Goal: Find specific page/section: Find specific page/section

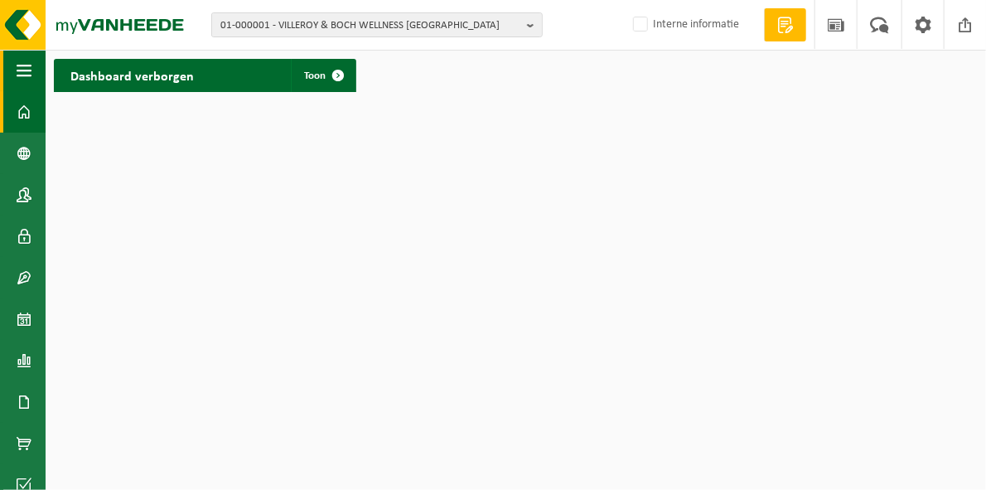
click at [27, 73] on span "button" at bounding box center [24, 70] width 15 height 41
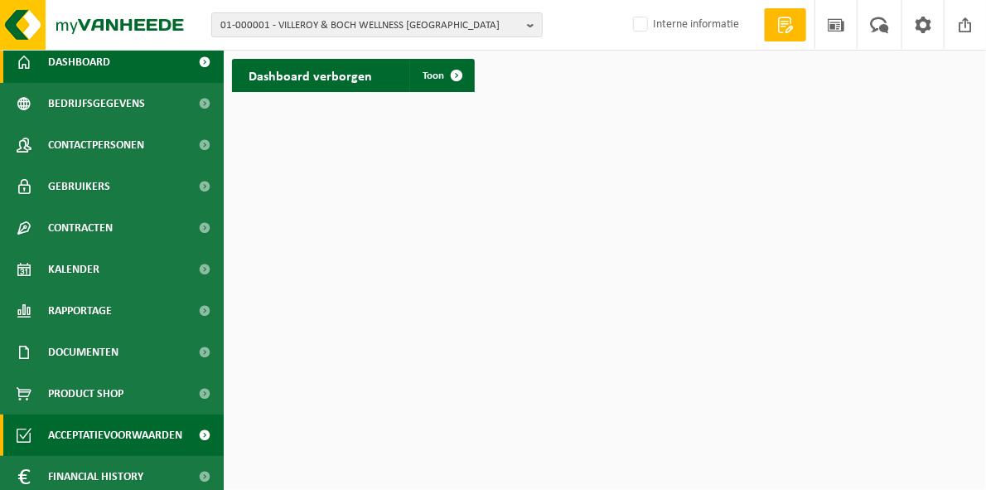
scroll to position [99, 0]
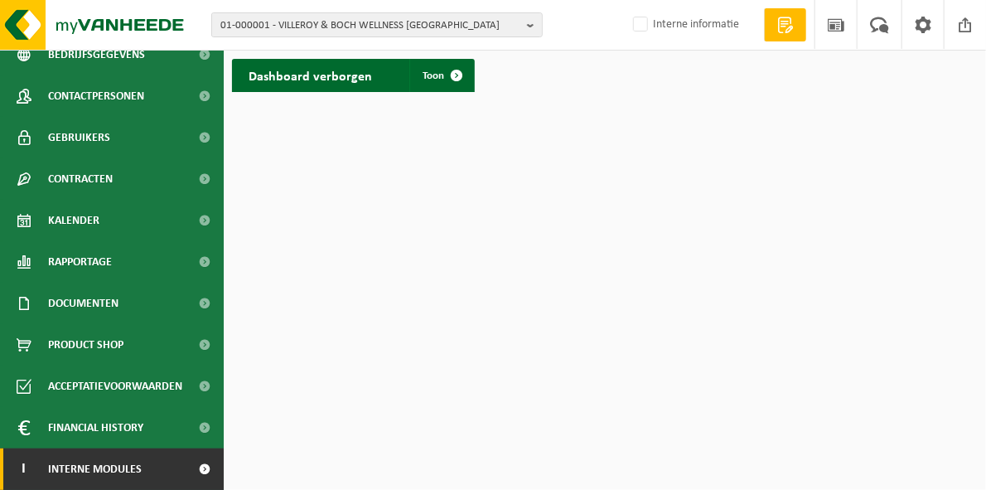
click at [152, 468] on link "I Interne modules" at bounding box center [112, 468] width 224 height 41
click at [201, 468] on span at bounding box center [205, 468] width 37 height 41
click at [187, 468] on span at bounding box center [205, 468] width 37 height 41
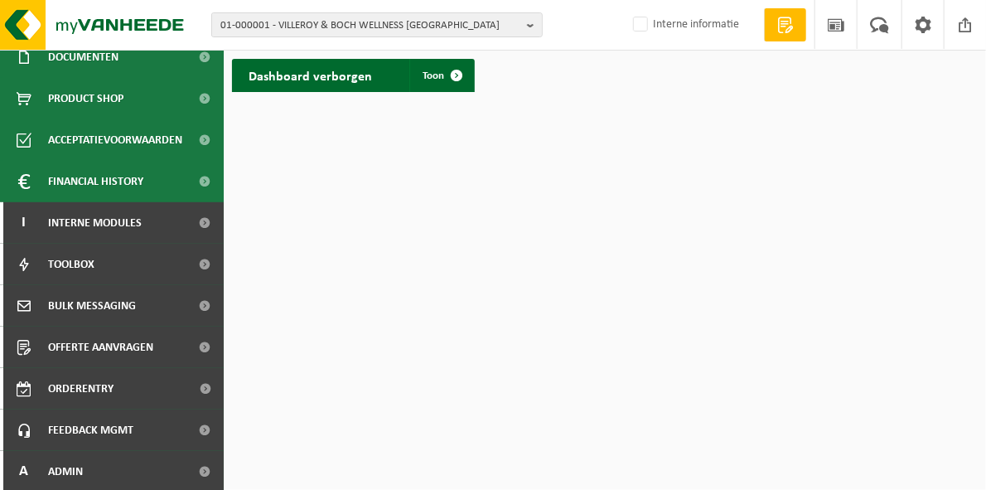
scroll to position [347, 0]
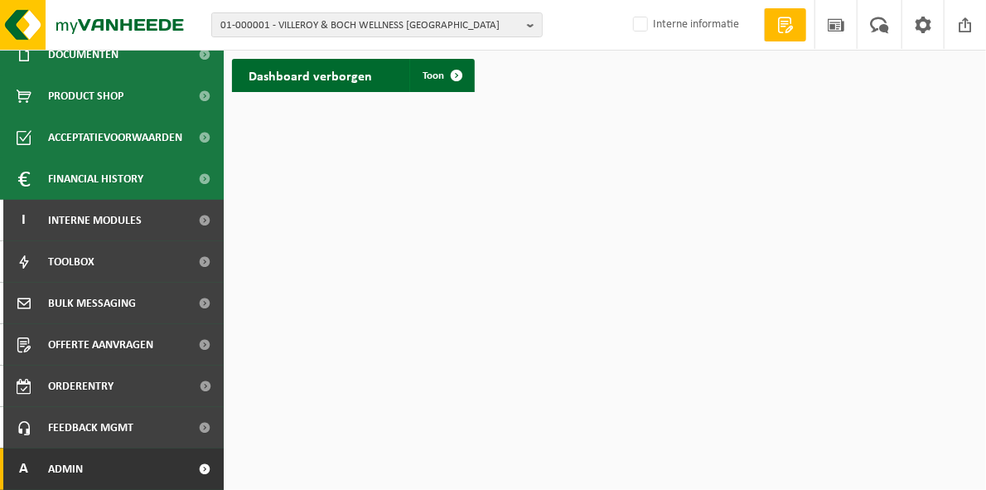
click at [85, 468] on link "A Admin" at bounding box center [112, 468] width 224 height 41
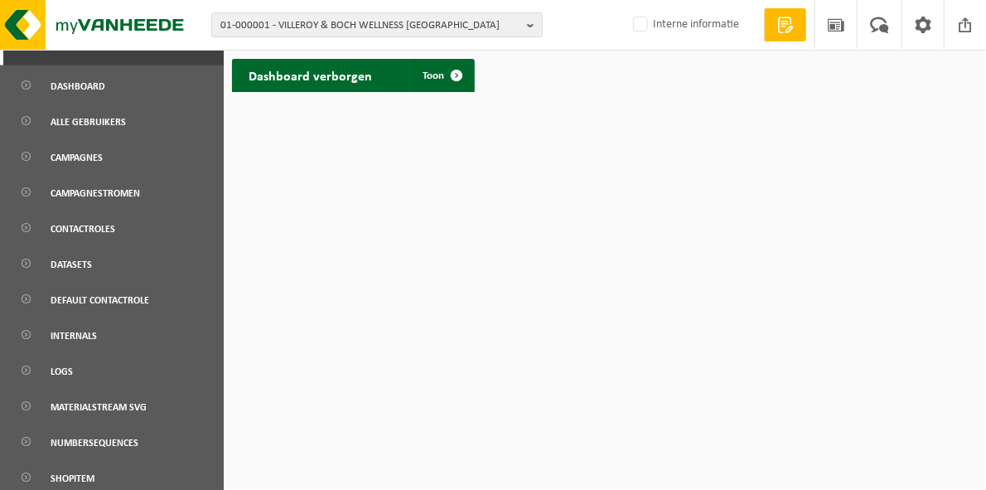
scroll to position [791, 0]
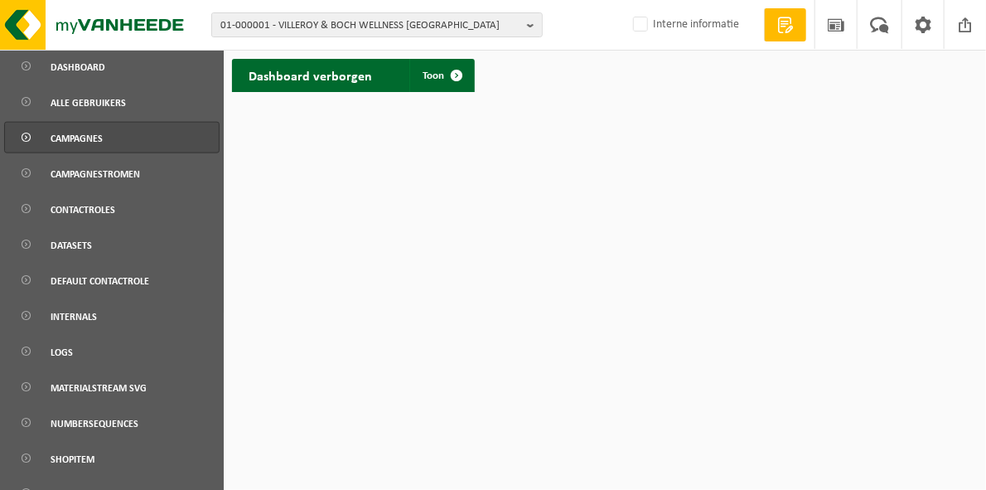
click at [99, 139] on span "Campagnes" at bounding box center [77, 139] width 52 height 32
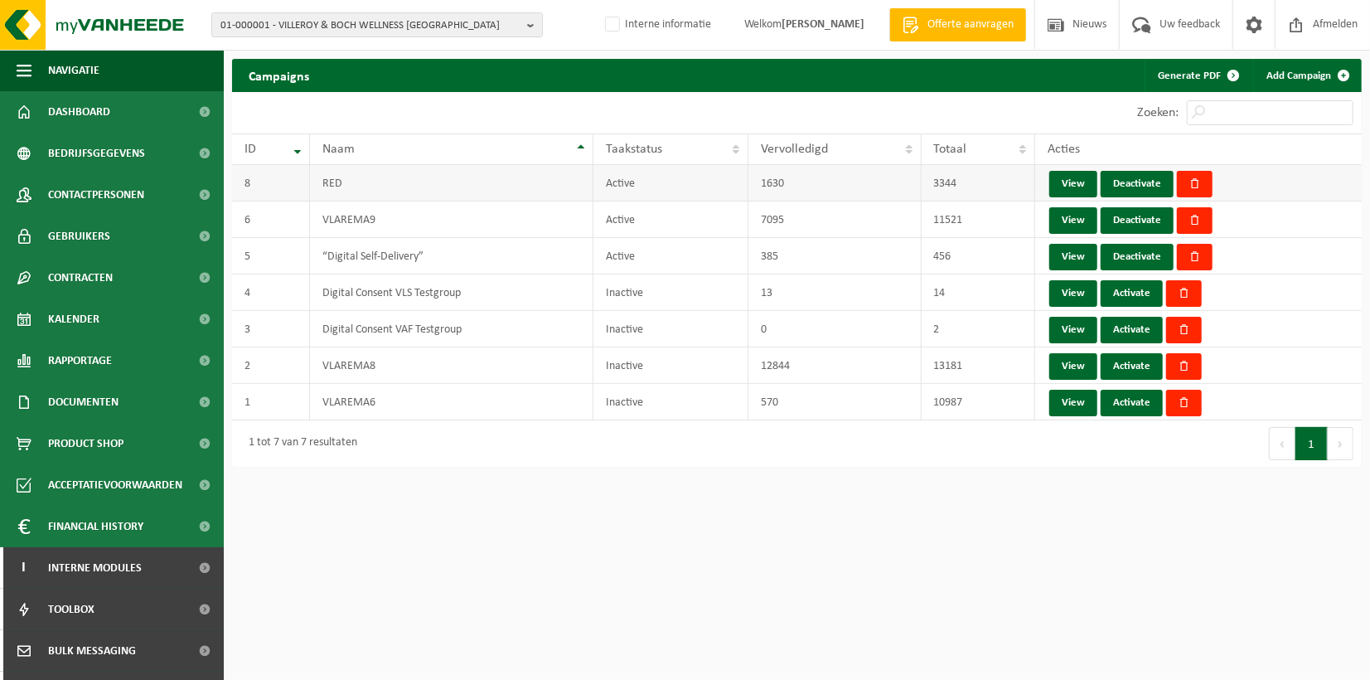
click at [346, 184] on td "RED" at bounding box center [452, 183] width 284 height 36
